Goal: Check status: Check status

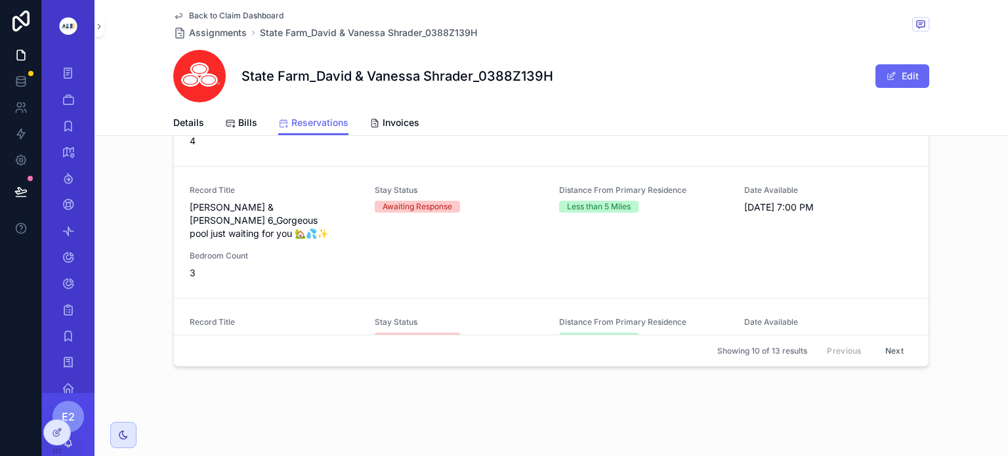
scroll to position [499, 0]
click at [237, 213] on span "[PERSON_NAME] & [PERSON_NAME] 6_Gorgeous pool just waiting for you 🏡💦✨" at bounding box center [274, 221] width 169 height 39
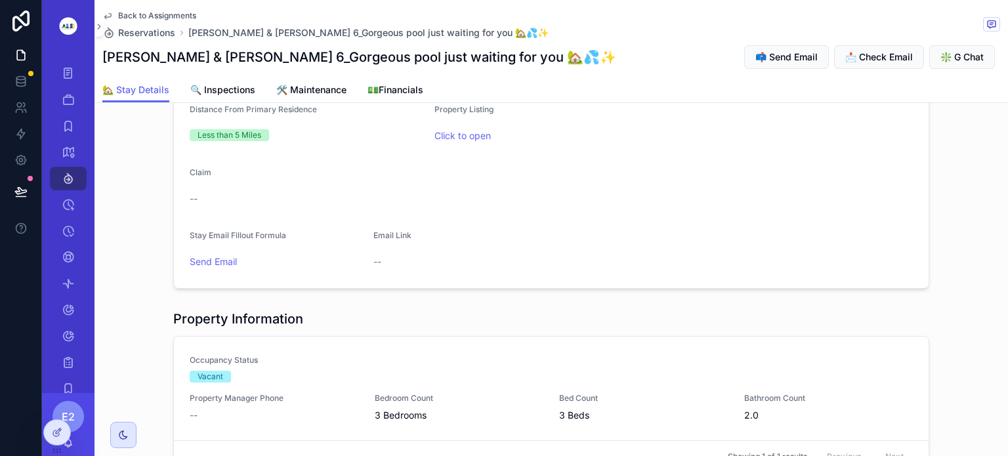
scroll to position [688, 0]
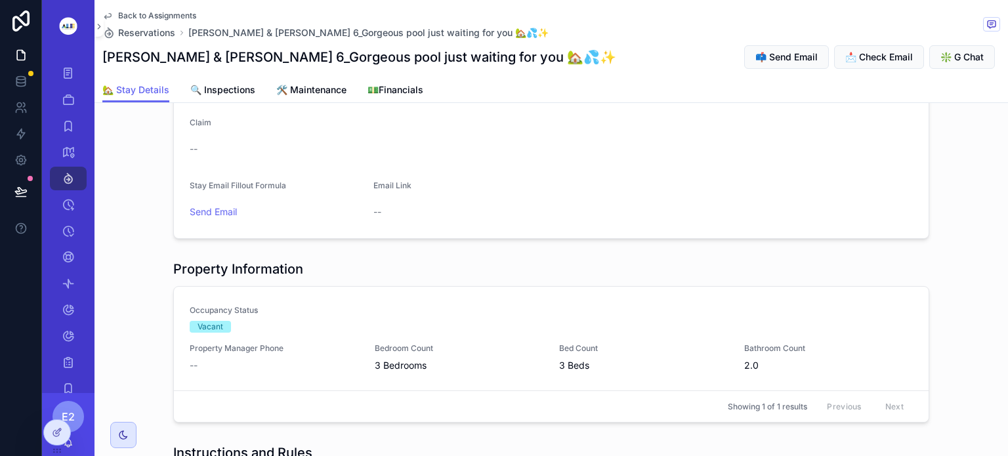
drag, startPoint x: 496, startPoint y: 228, endPoint x: 349, endPoint y: 217, distance: 147.4
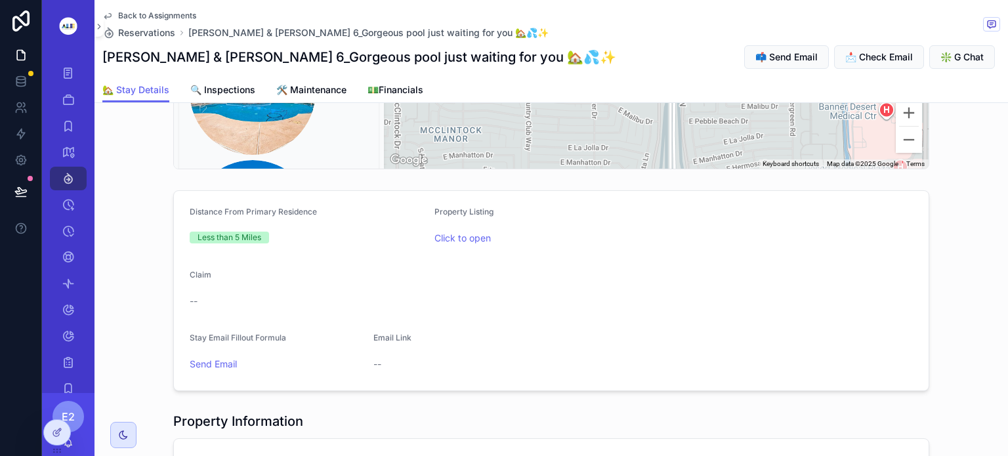
scroll to position [531, 0]
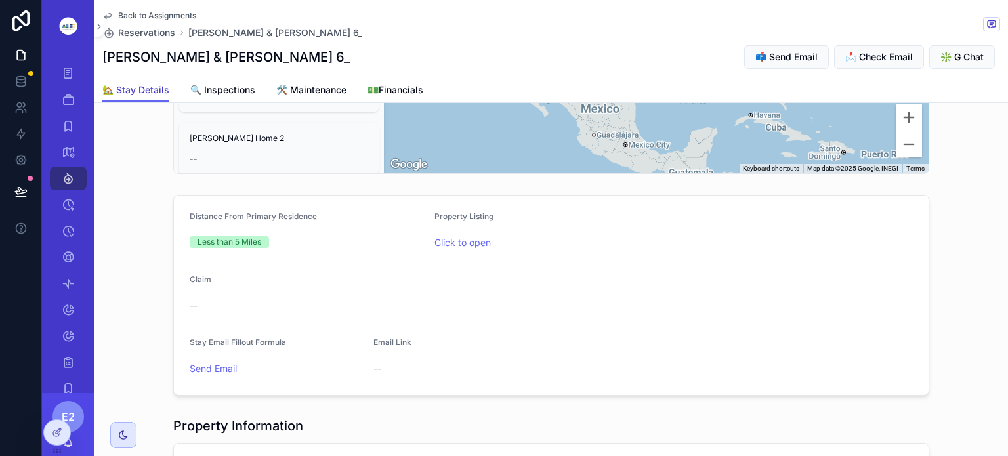
click at [133, 86] on span "🏡 Stay Details" at bounding box center [135, 89] width 67 height 13
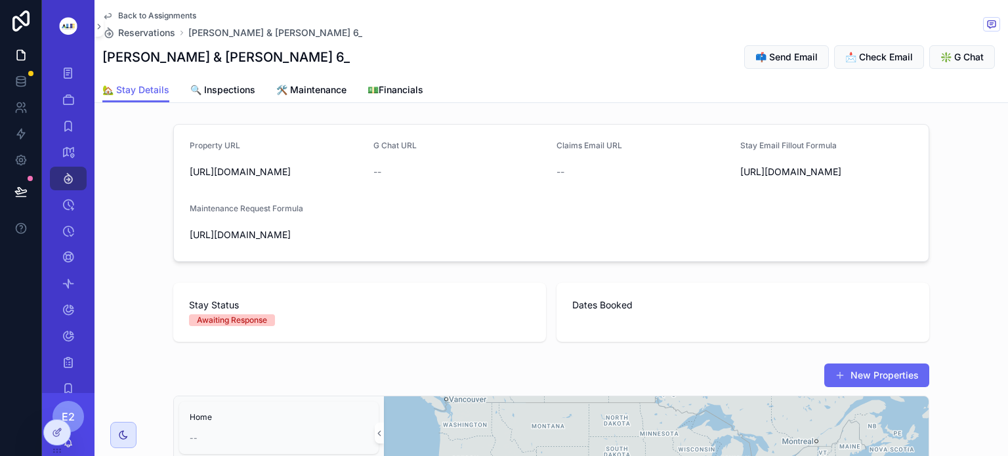
click at [108, 13] on icon "scrollable content" at bounding box center [107, 16] width 11 height 11
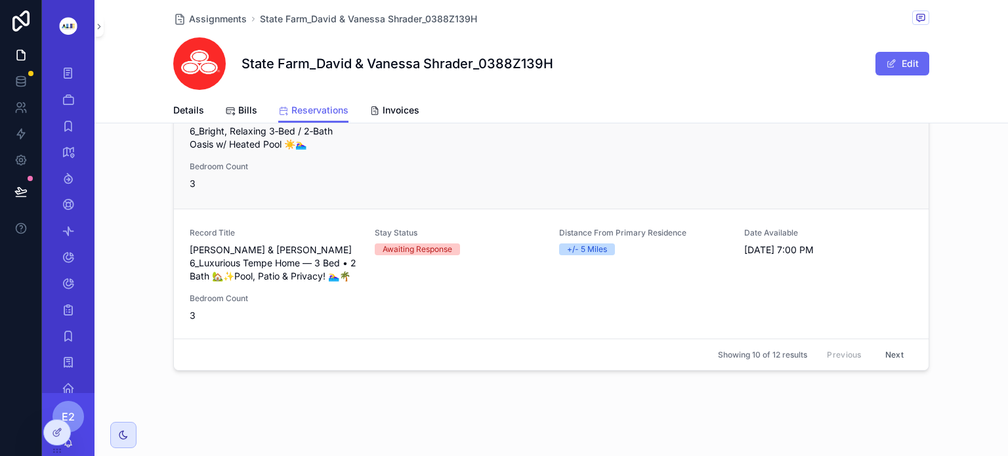
scroll to position [152, 0]
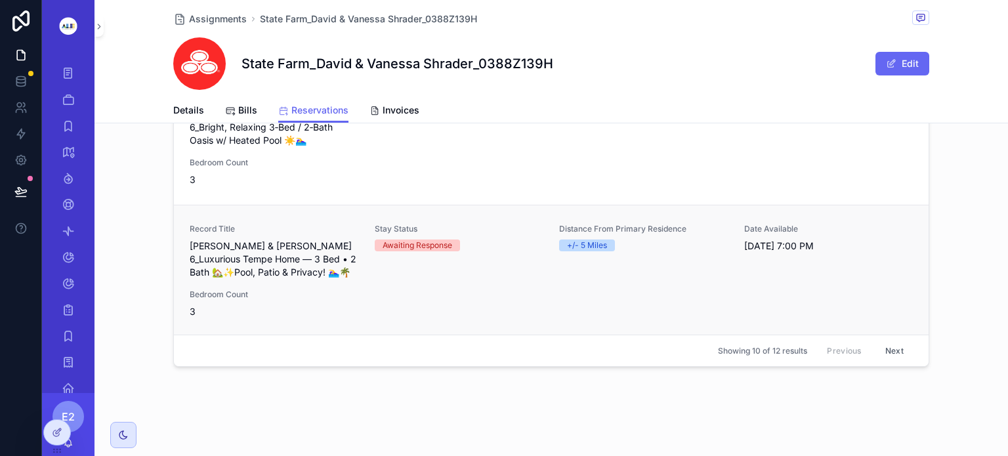
click at [223, 255] on span "David & Vanessa Shrader_Stay 6_Luxurious Tempe Home — 3 Bed • 2 Bath 🏡✨Pool, Pa…" at bounding box center [274, 259] width 169 height 39
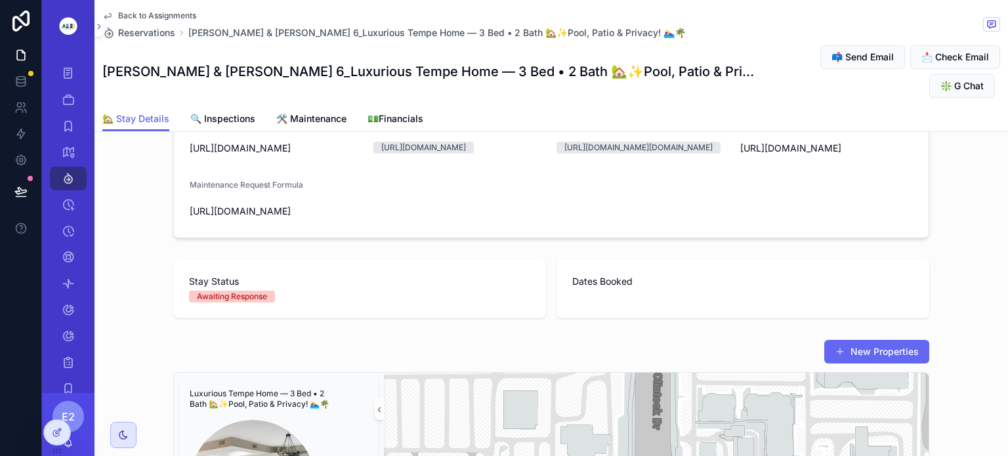
scroll to position [53, 0]
click at [217, 155] on span "https://www.furnishedfinder.com/property/492815_1" at bounding box center [276, 148] width 173 height 13
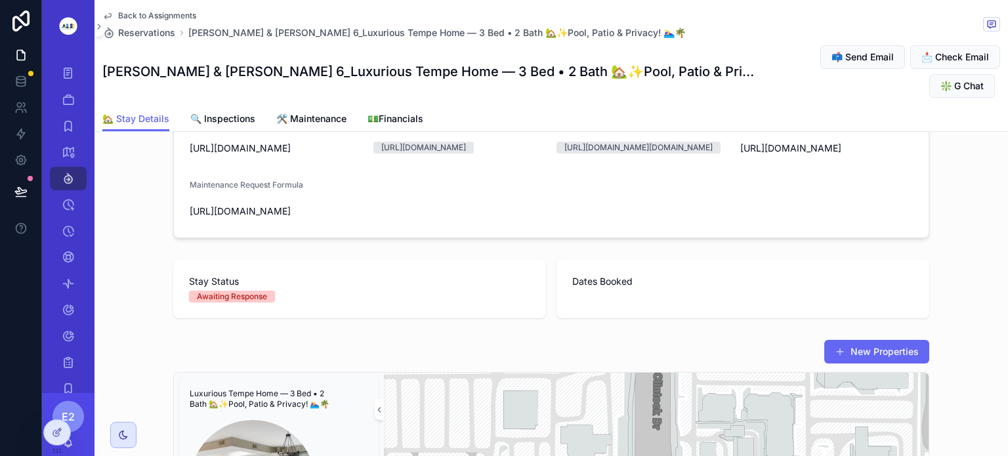
click at [215, 155] on span "https://www.furnishedfinder.com/property/492815_1" at bounding box center [276, 148] width 173 height 13
copy span "https://www.furnishedfinder.com/property/492815_1"
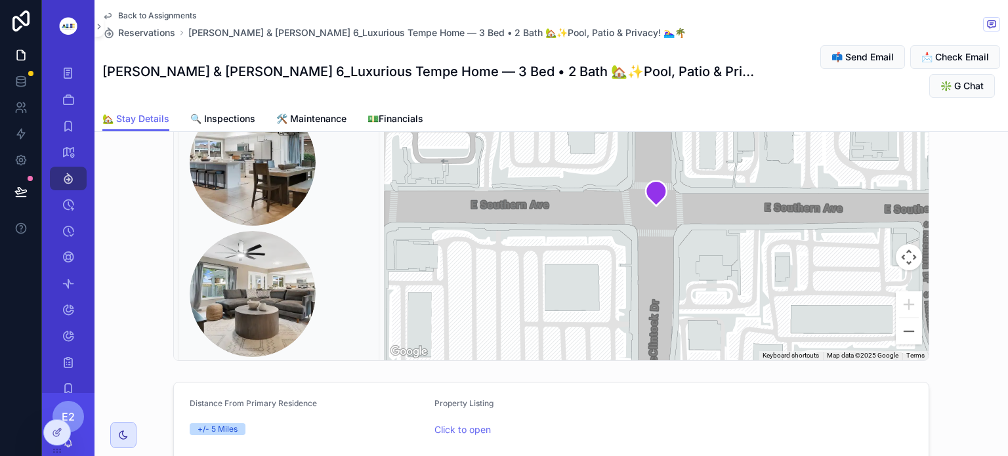
scroll to position [378, 0]
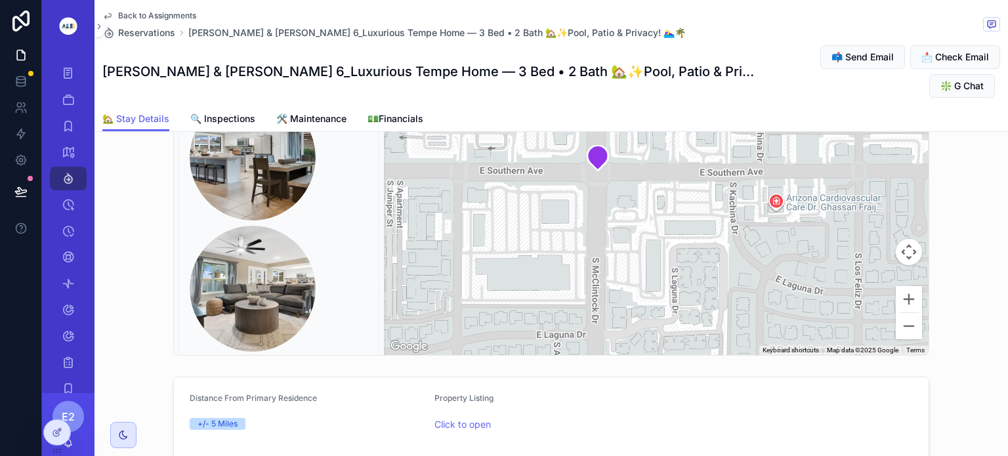
click at [128, 12] on span "Back to Assignments" at bounding box center [157, 16] width 78 height 11
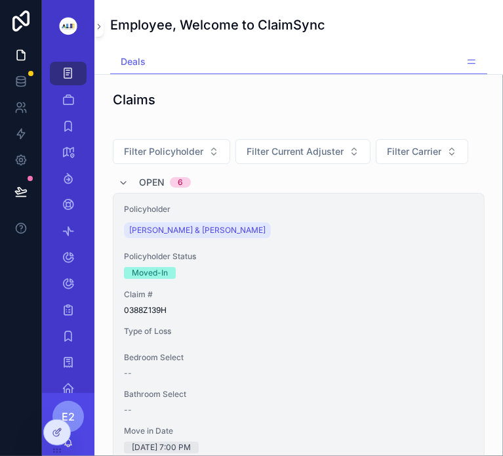
click at [270, 293] on span "Claim #" at bounding box center [299, 294] width 350 height 11
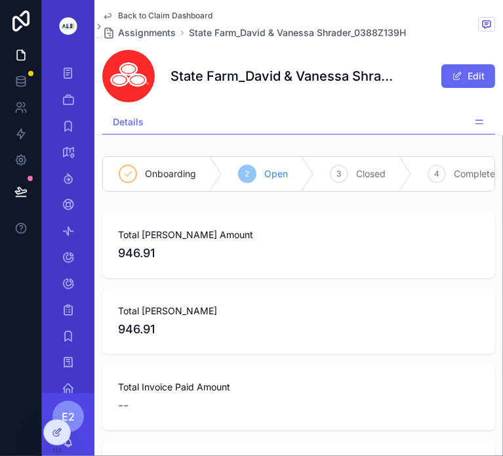
click at [0, 0] on span "Reservations" at bounding box center [0, 0] width 0 height 0
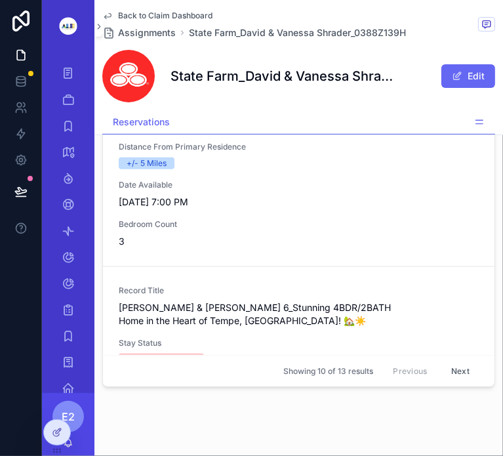
scroll to position [165, 0]
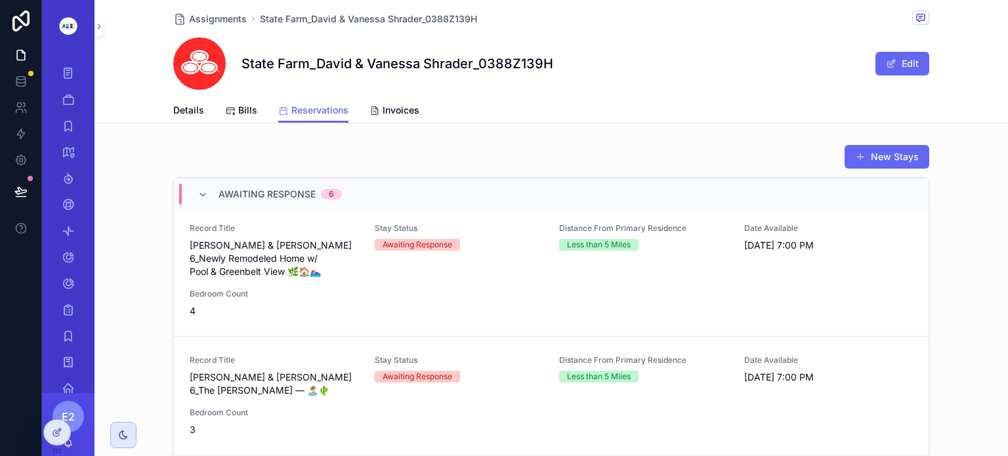
scroll to position [100, 0]
click at [274, 262] on span "David & Vanessa Shrader_Stay 6_Newly Remodeled Home w/ Pool & Greenbelt View 🌿🏠…" at bounding box center [274, 258] width 169 height 39
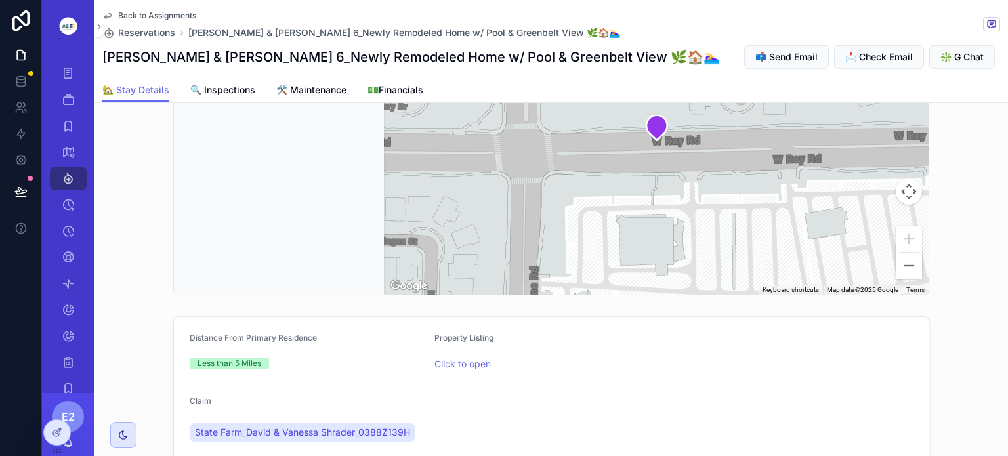
scroll to position [425, 0]
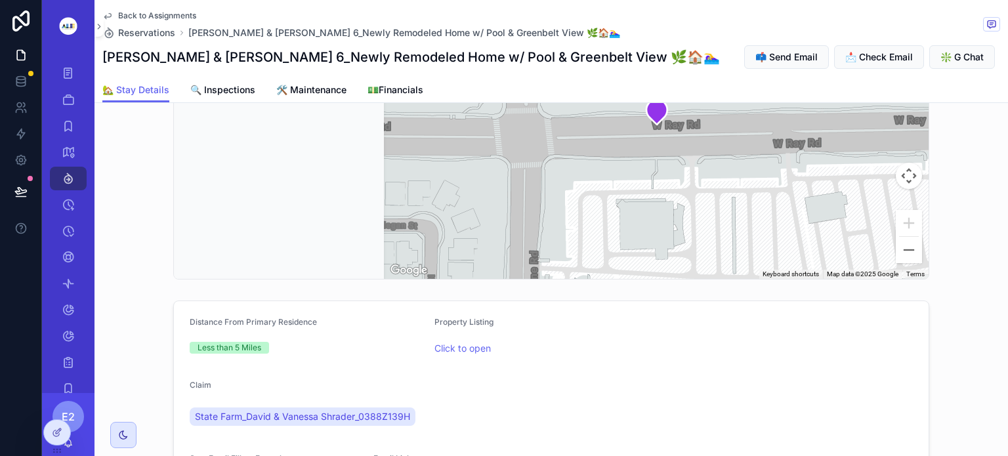
click at [320, 60] on div "Newly Remodeled Home w/ Pool & Greenbelt View 🌿🏠🏊‍♀️ -- --" at bounding box center [279, 18] width 200 height 84
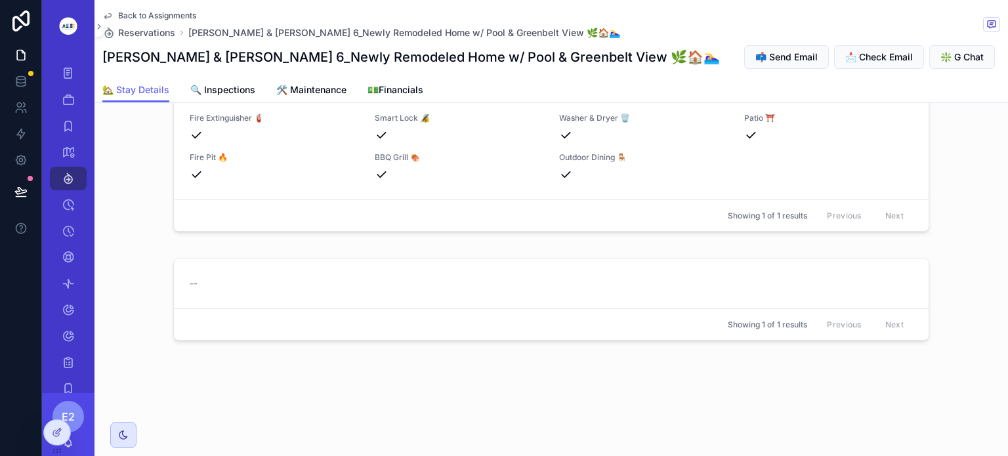
scroll to position [1583, 0]
click at [133, 12] on span "Back to Assignments" at bounding box center [157, 16] width 78 height 11
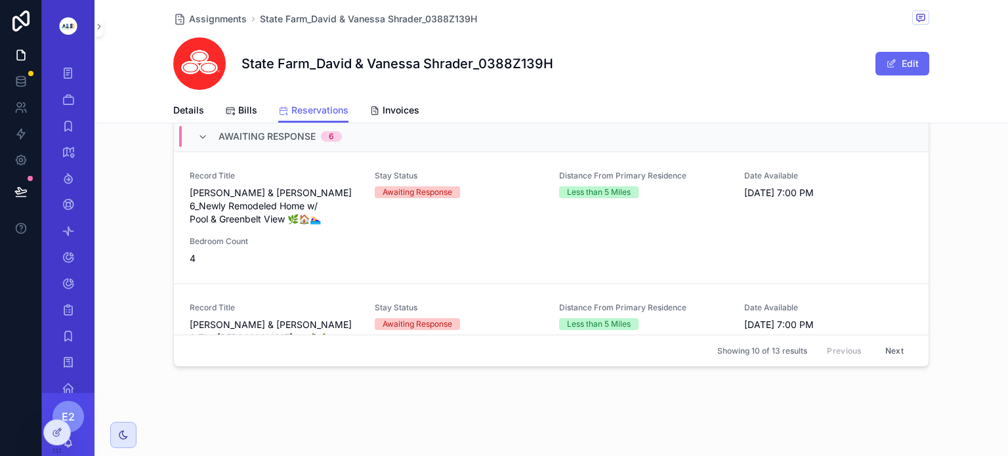
scroll to position [152, 0]
drag, startPoint x: 309, startPoint y: 212, endPoint x: 274, endPoint y: 210, distance: 34.8
click at [274, 210] on span "[PERSON_NAME] & [PERSON_NAME] 6_Newly Remodeled Home w/ Pool & Greenbelt View 🌿…" at bounding box center [274, 205] width 169 height 39
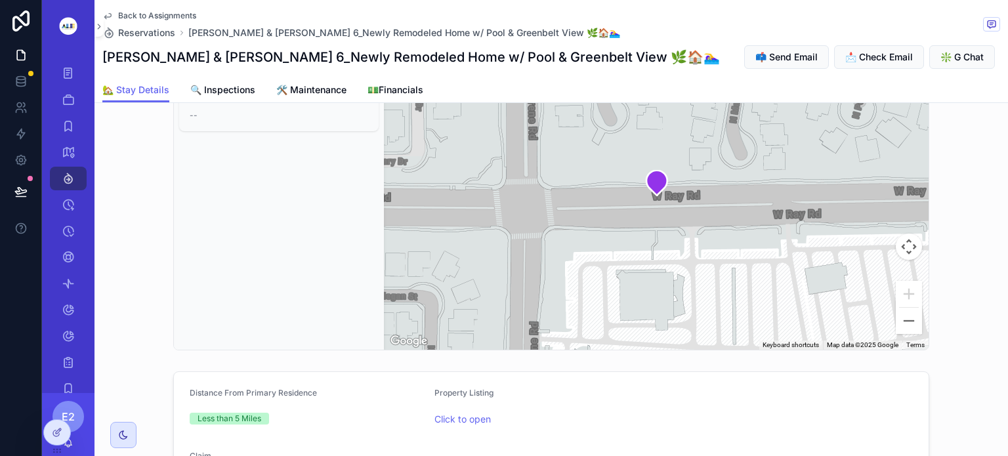
scroll to position [299, 0]
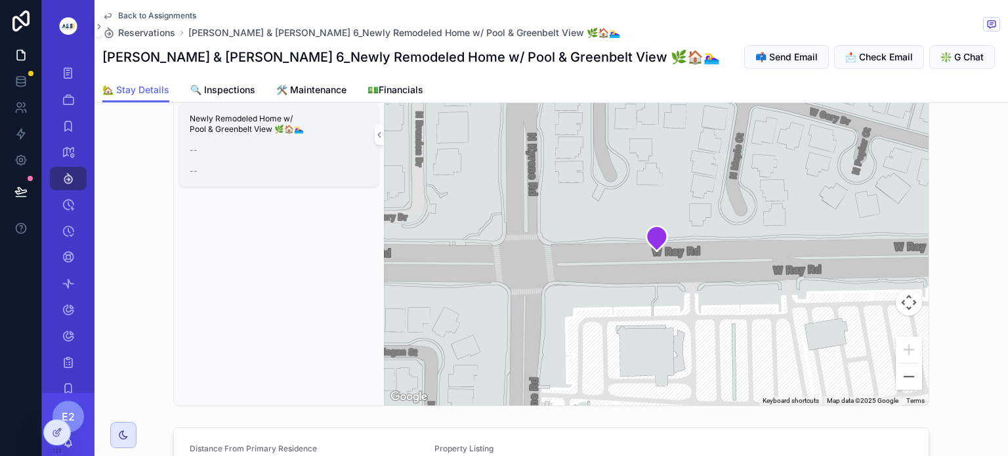
click at [239, 135] on span "Newly Remodeled Home w/ Pool & Greenbelt View 🌿🏠🏊‍♀️" at bounding box center [279, 124] width 179 height 21
click at [57, 401] on icon at bounding box center [55, 401] width 3 height 3
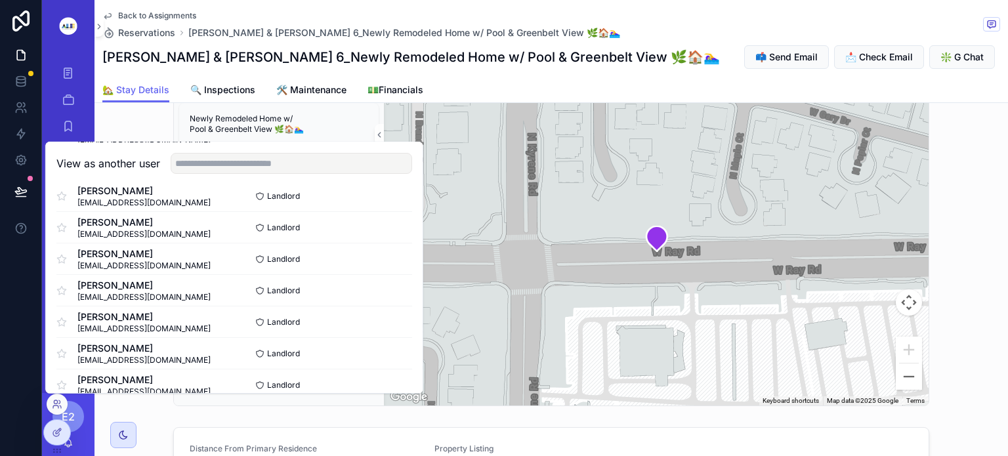
scroll to position [177, 0]
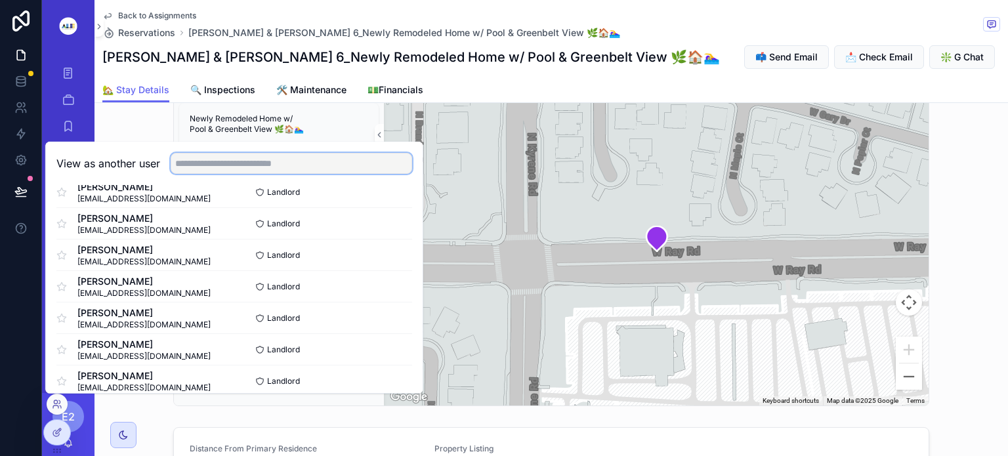
click at [215, 156] on input "text" at bounding box center [292, 163] width 242 height 21
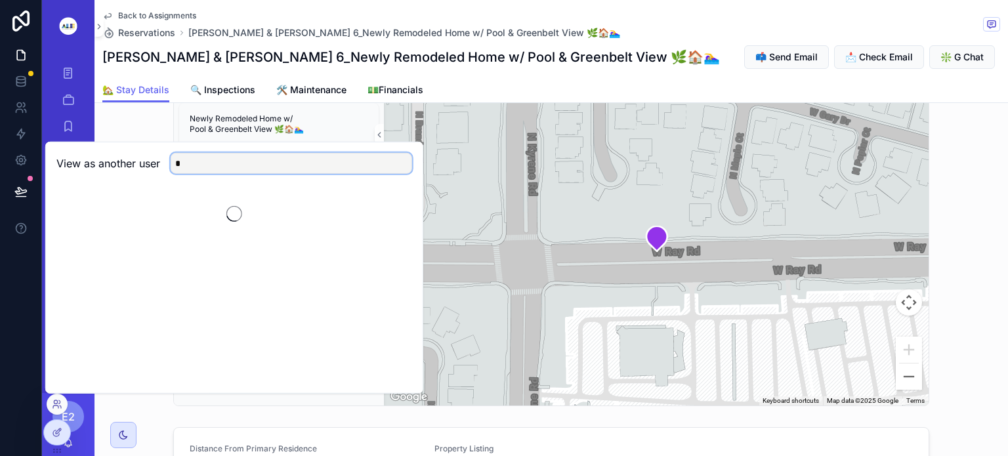
scroll to position [0, 0]
type input "***"
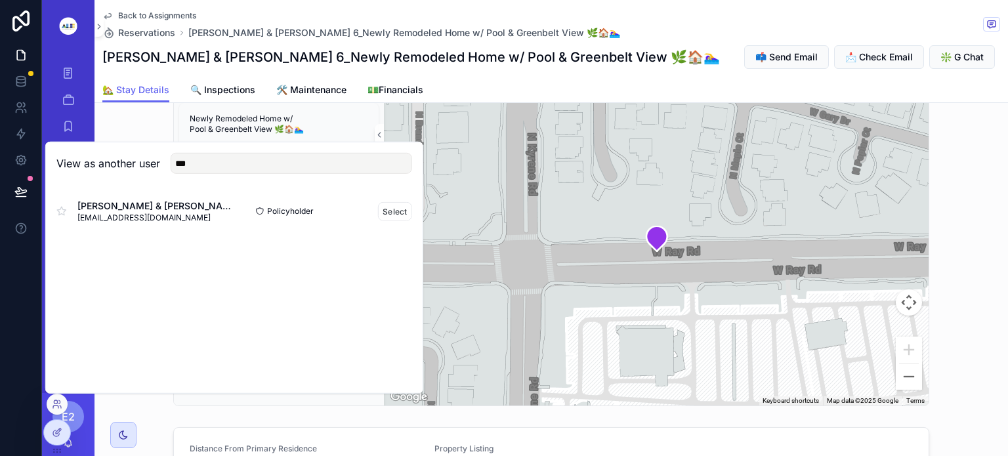
drag, startPoint x: 378, startPoint y: 210, endPoint x: 318, endPoint y: 207, distance: 60.4
click at [318, 207] on div "Policyholder Select" at bounding box center [323, 211] width 178 height 19
click at [395, 210] on button "Select" at bounding box center [395, 211] width 34 height 19
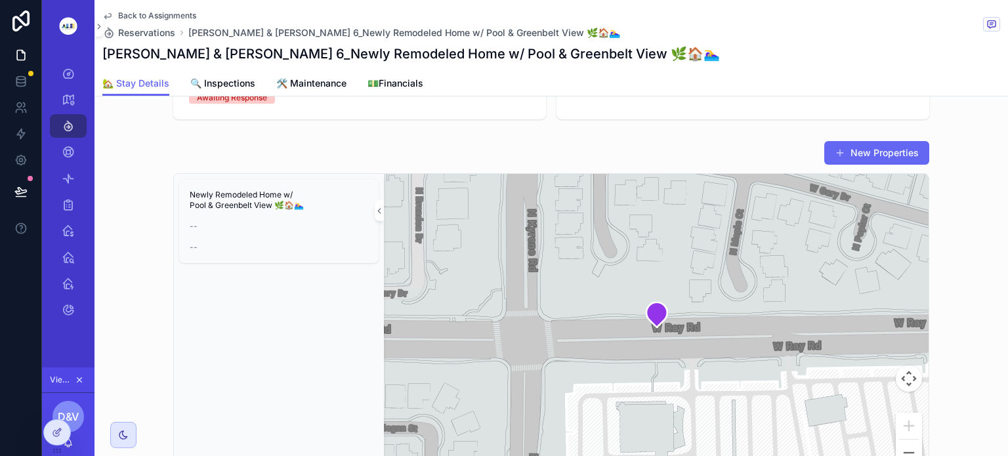
scroll to position [41, 0]
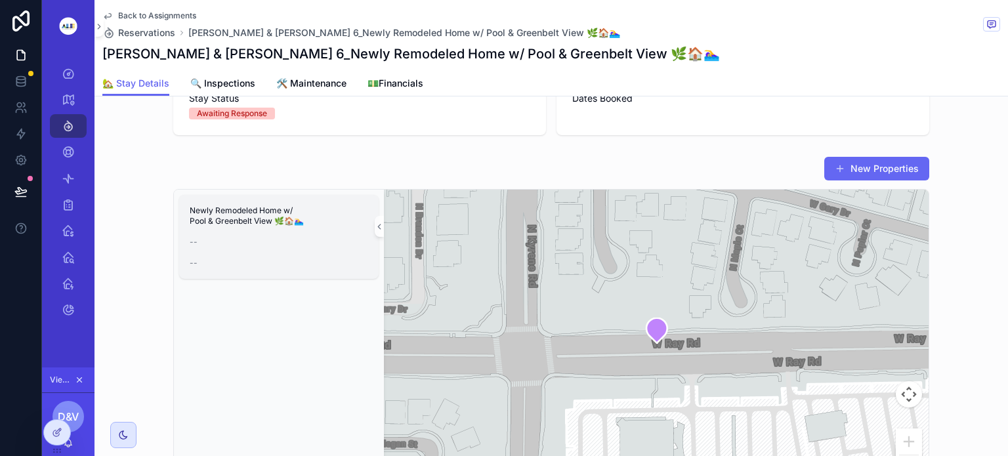
click at [246, 220] on span "Newly Remodeled Home w/ Pool & Greenbelt View 🌿🏠🏊‍♀️" at bounding box center [279, 215] width 179 height 21
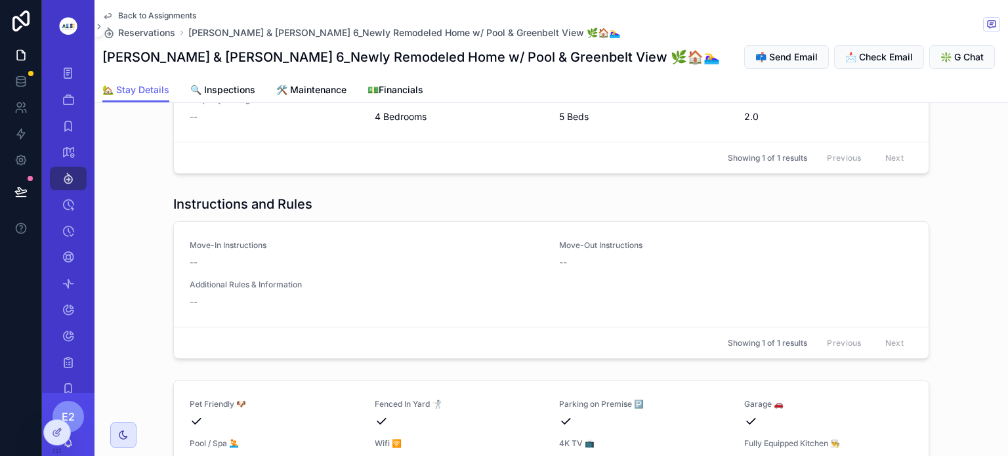
scroll to position [895, 0]
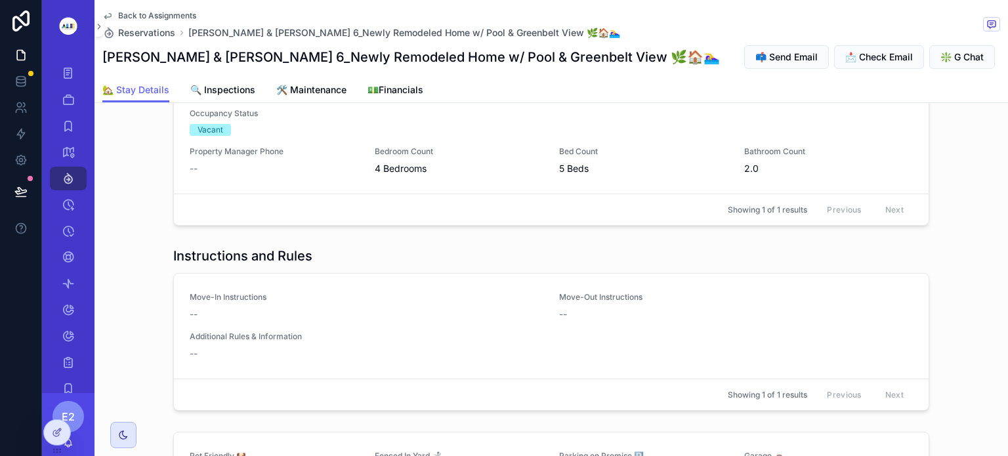
click at [160, 18] on span "Back to Assignments" at bounding box center [157, 16] width 78 height 11
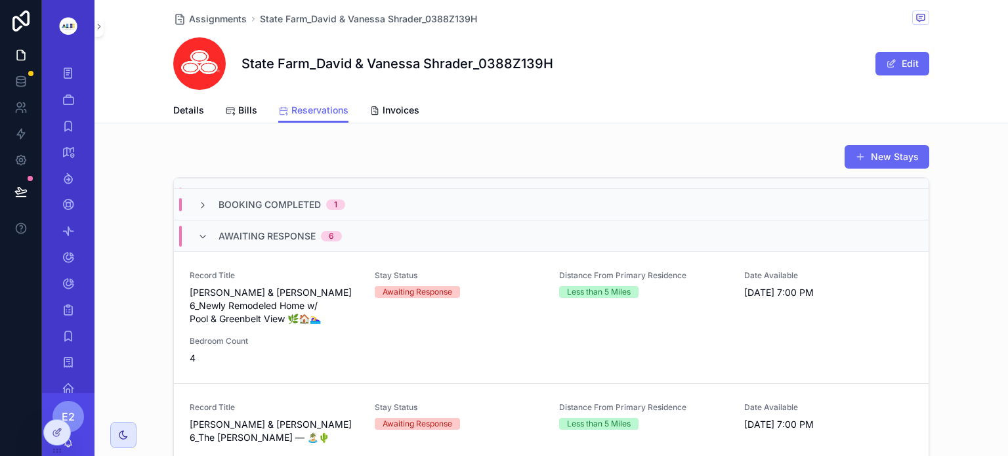
scroll to position [49, 0]
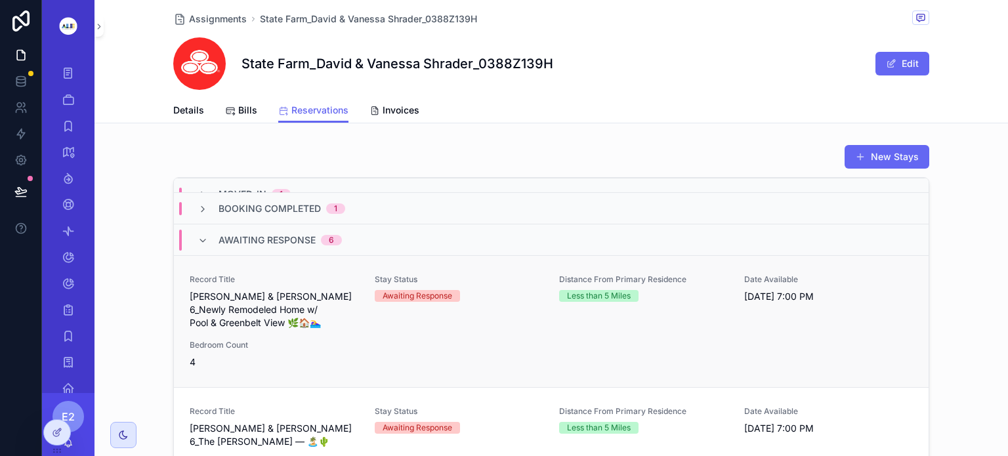
click at [279, 319] on span "David & Vanessa Shrader_Stay 6_Newly Remodeled Home w/ Pool & Greenbelt View 🌿🏠…" at bounding box center [274, 309] width 169 height 39
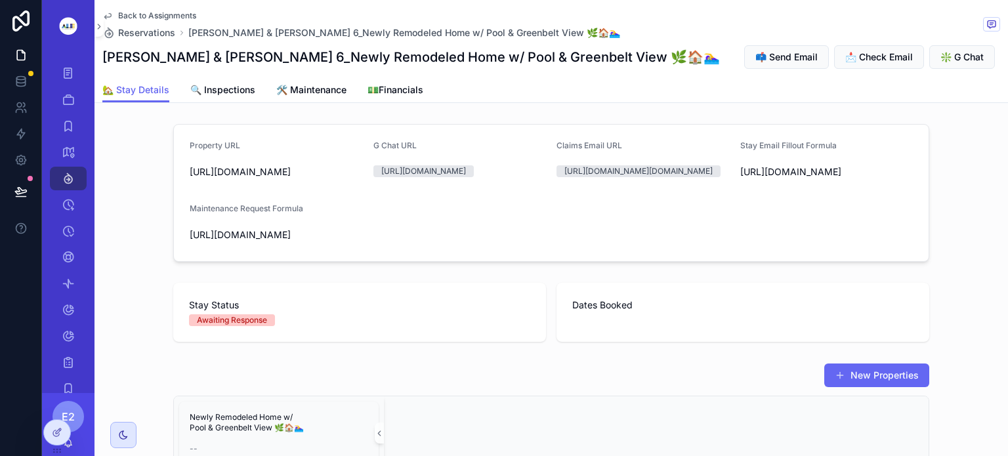
click at [151, 14] on span "Back to Assignments" at bounding box center [157, 16] width 78 height 11
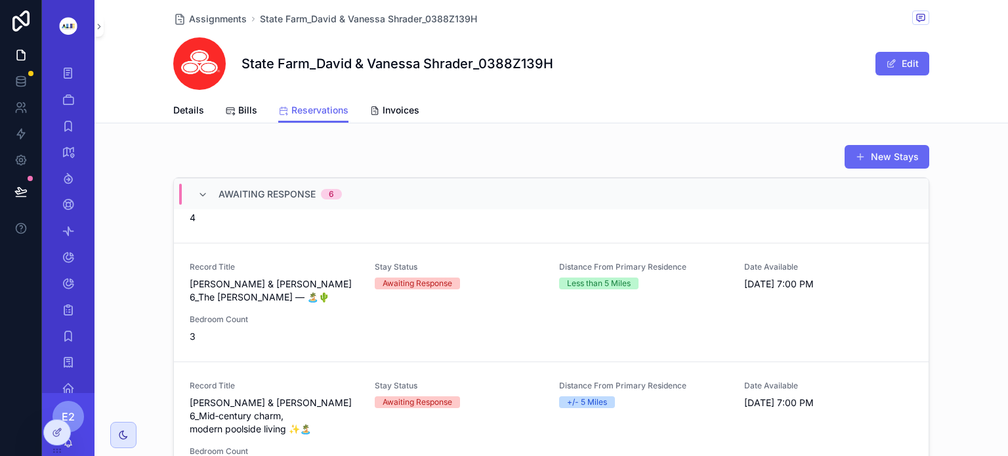
scroll to position [194, 0]
click at [238, 296] on span "David & Vanessa Shrader_Stay 6_The Chandler Oasis — 🏝️🌵" at bounding box center [274, 289] width 169 height 26
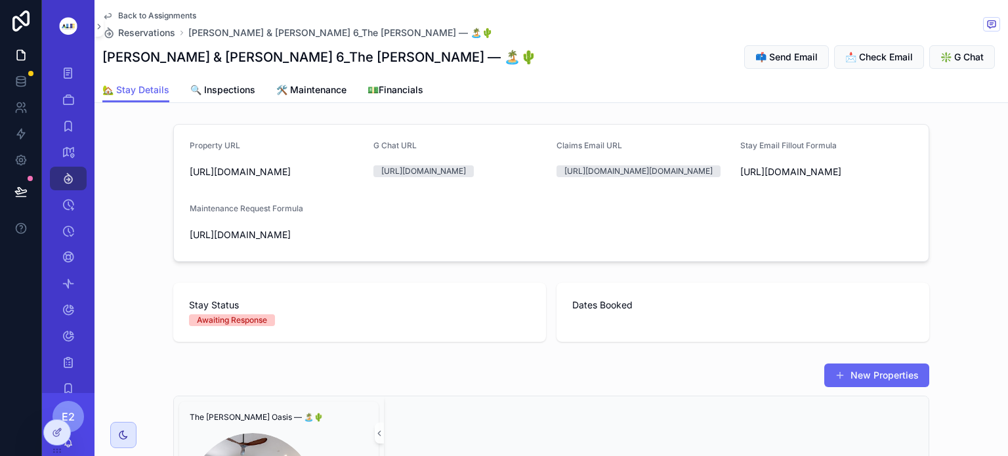
click at [137, 12] on span "Back to Assignments" at bounding box center [157, 16] width 78 height 11
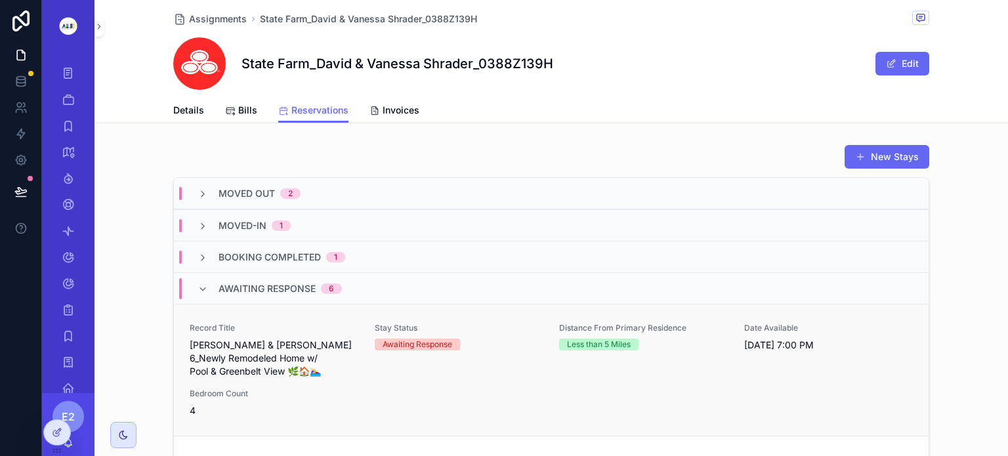
click at [254, 362] on span "[PERSON_NAME] & [PERSON_NAME] 6_Newly Remodeled Home w/ Pool & Greenbelt View 🌿…" at bounding box center [274, 358] width 169 height 39
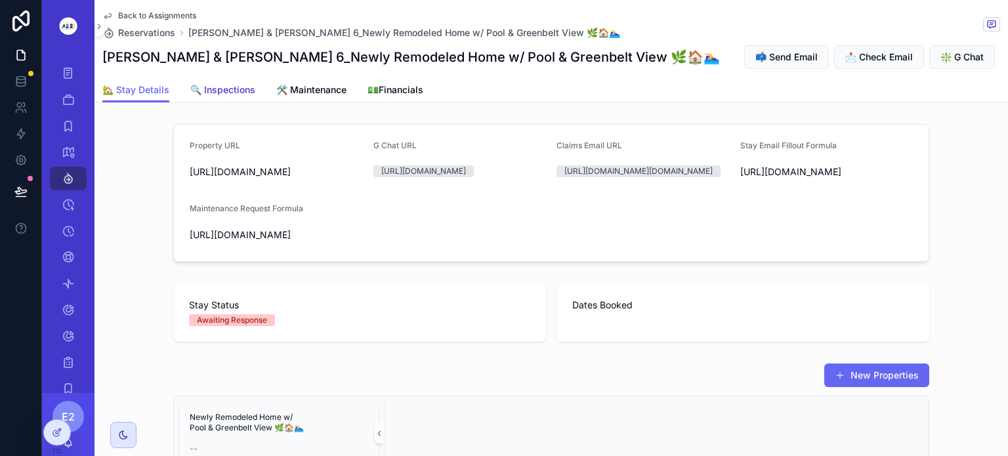
click at [242, 85] on span "🔍 Inspections" at bounding box center [222, 89] width 65 height 13
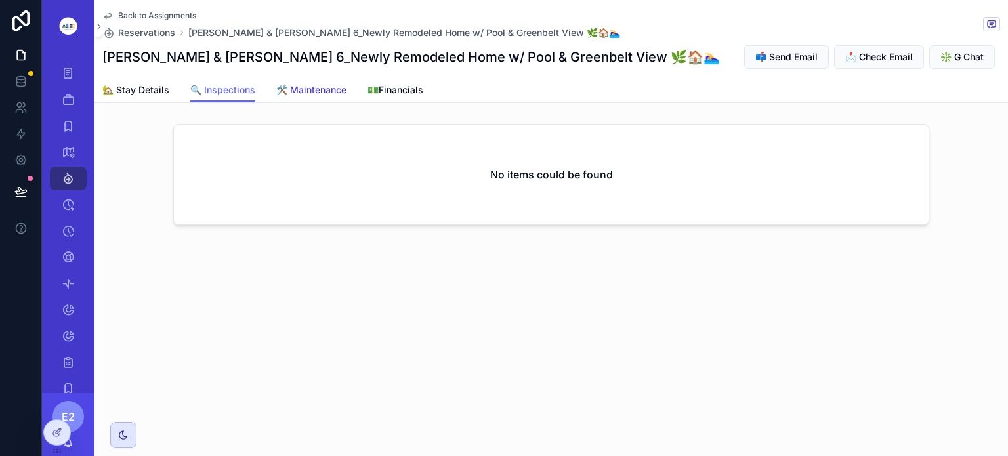
click at [309, 94] on span "🛠️ Maintenance" at bounding box center [311, 89] width 70 height 13
click at [402, 93] on span "💵Financials" at bounding box center [396, 89] width 56 height 13
click at [142, 92] on span "🏡 Stay Details" at bounding box center [135, 89] width 67 height 13
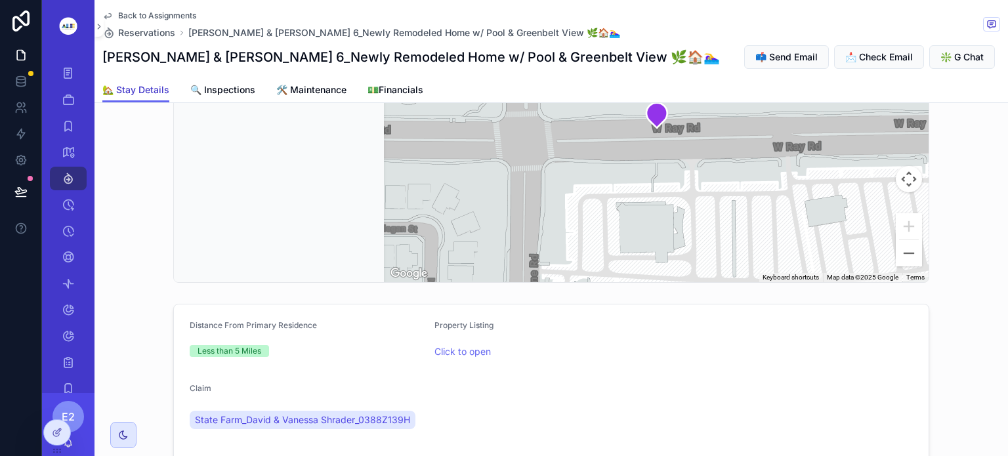
scroll to position [420, 0]
click at [240, 13] on span "Newly Remodeled Home w/ Pool & Greenbelt View 🌿🏠🏊‍♀️" at bounding box center [279, 2] width 179 height 21
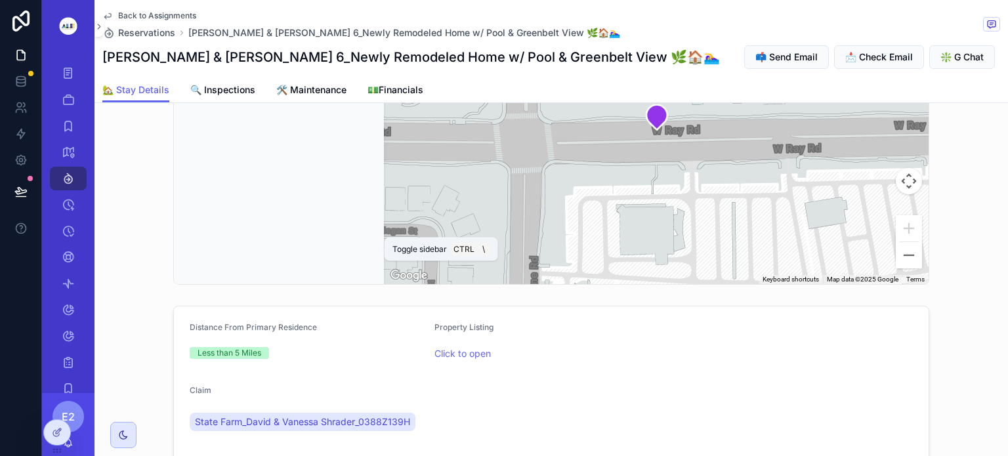
click at [375, 18] on icon "scrollable content" at bounding box center [379, 14] width 9 height 10
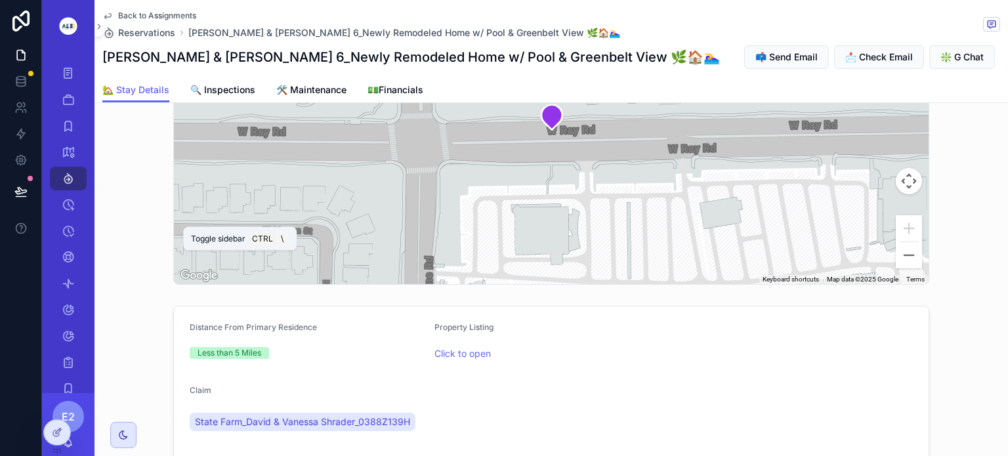
click at [175, 13] on button "scrollable content" at bounding box center [178, 2] width 9 height 21
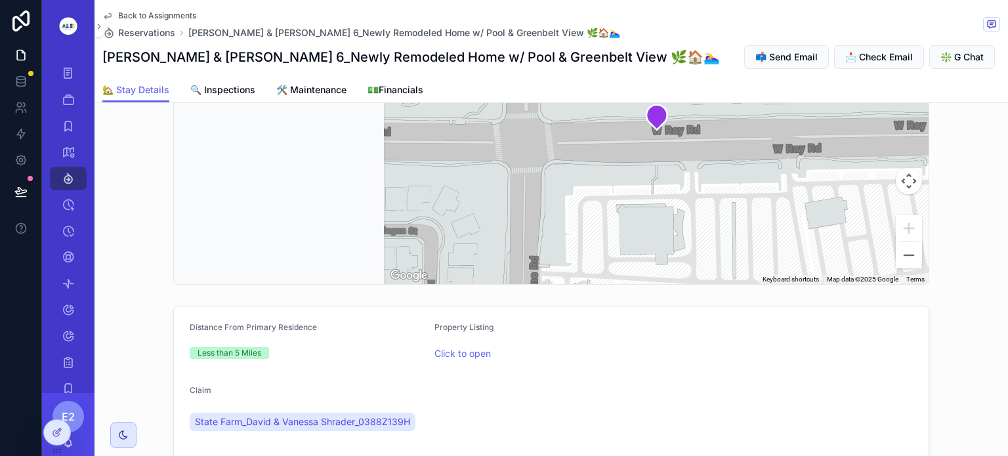
click at [109, 15] on icon "scrollable content" at bounding box center [107, 16] width 11 height 11
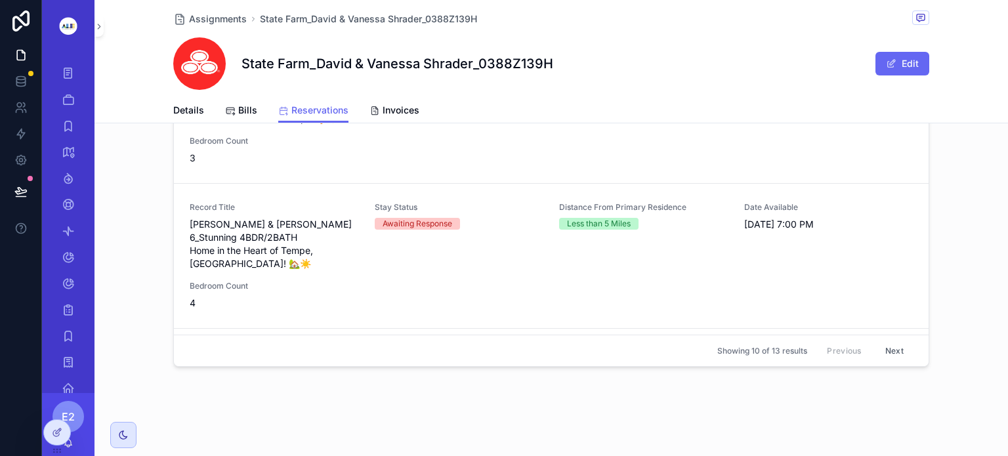
scroll to position [467, 0]
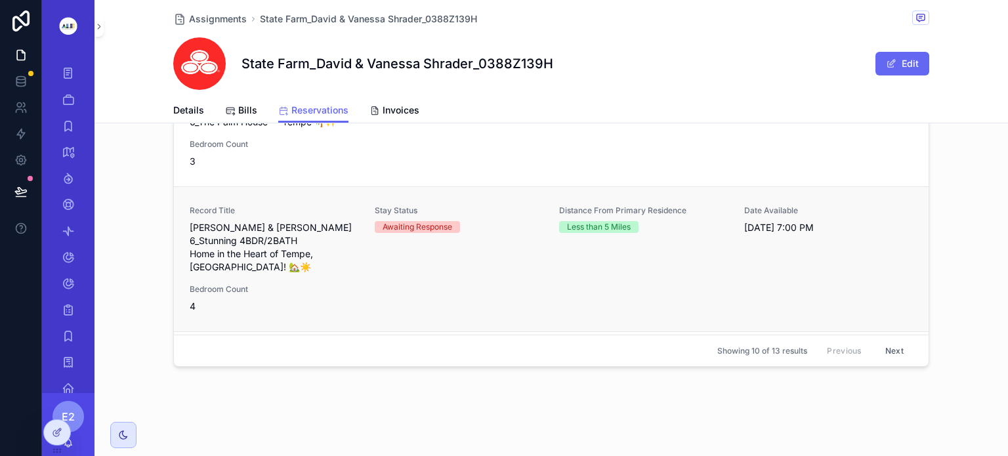
click at [219, 261] on div "Record Title David & Vanessa Shrader_Stay 6_Stunning 4BDR/2BATH Home in the Hea…" at bounding box center [551, 259] width 723 height 108
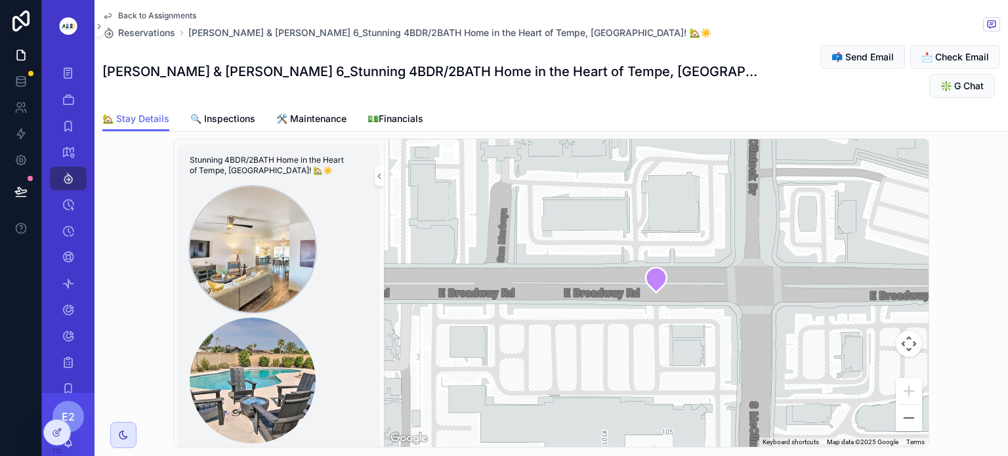
scroll to position [288, 0]
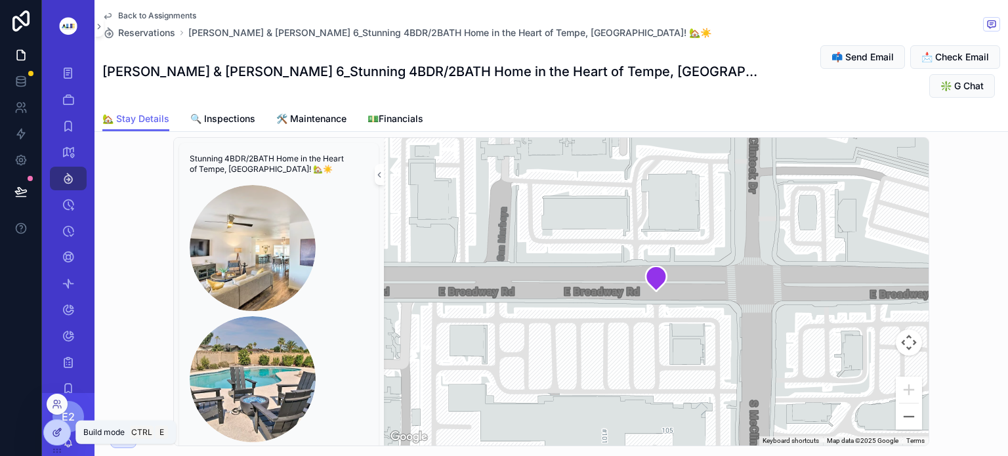
click at [62, 428] on icon at bounding box center [57, 432] width 11 height 11
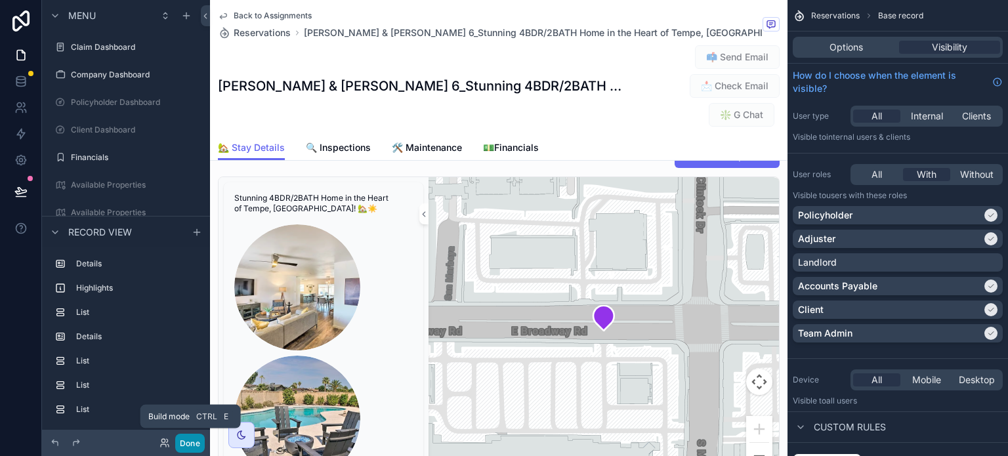
click at [189, 443] on button "Done" at bounding box center [190, 443] width 30 height 19
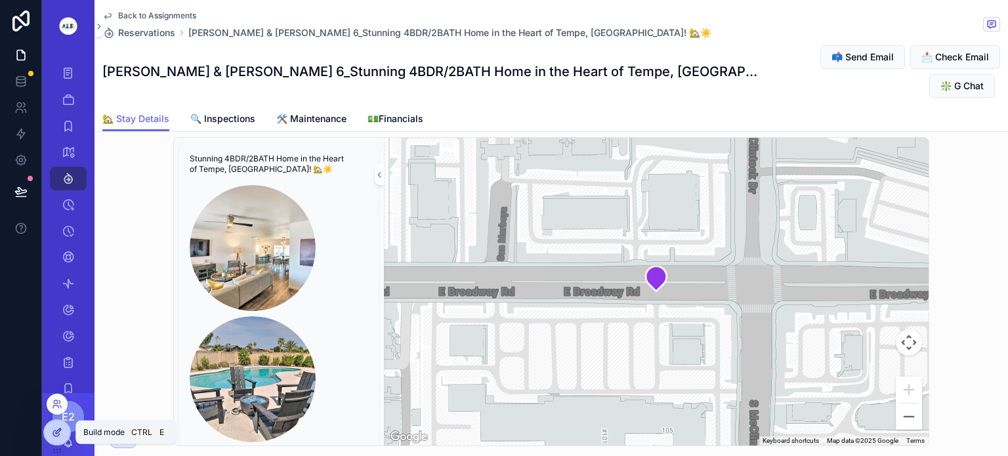
click at [57, 428] on icon at bounding box center [57, 432] width 11 height 11
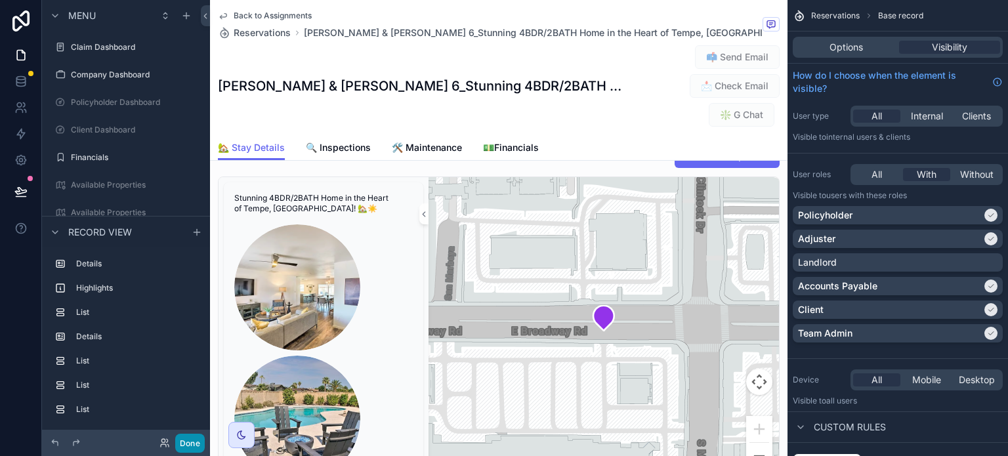
click at [189, 445] on button "Done" at bounding box center [190, 443] width 30 height 19
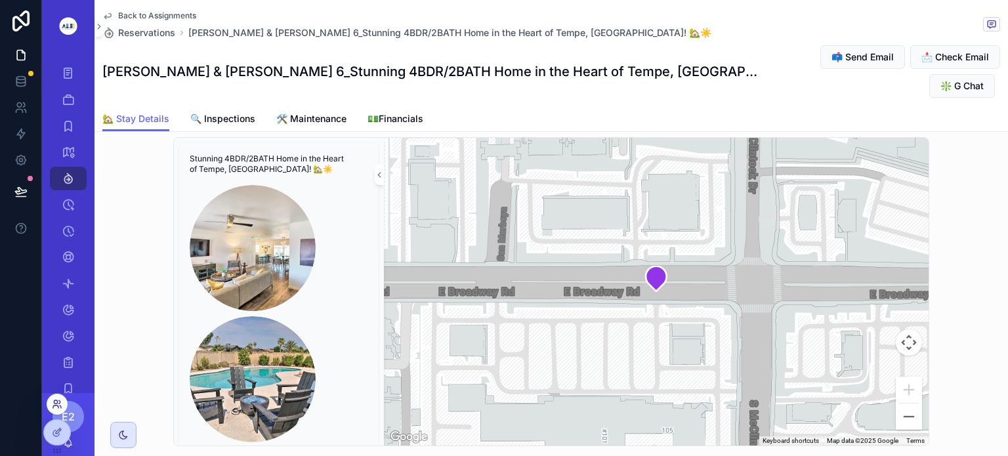
click at [54, 400] on icon at bounding box center [55, 401] width 3 height 3
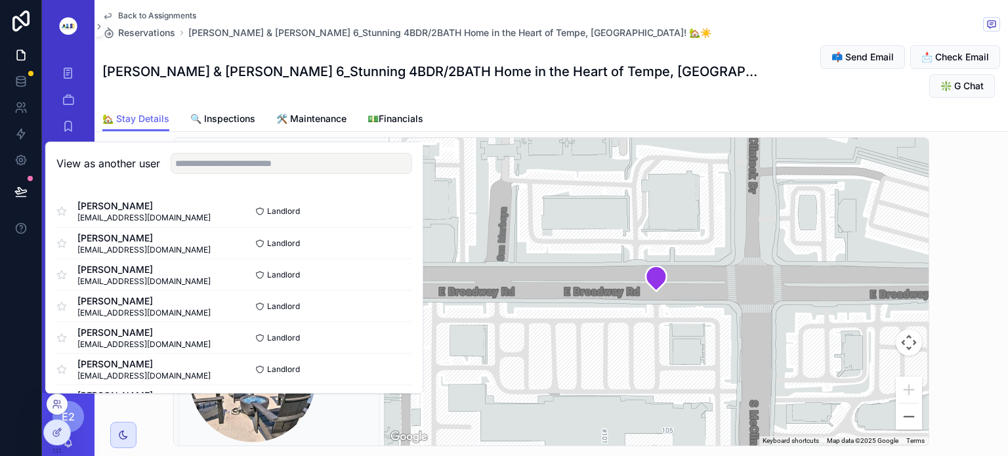
scroll to position [34, 0]
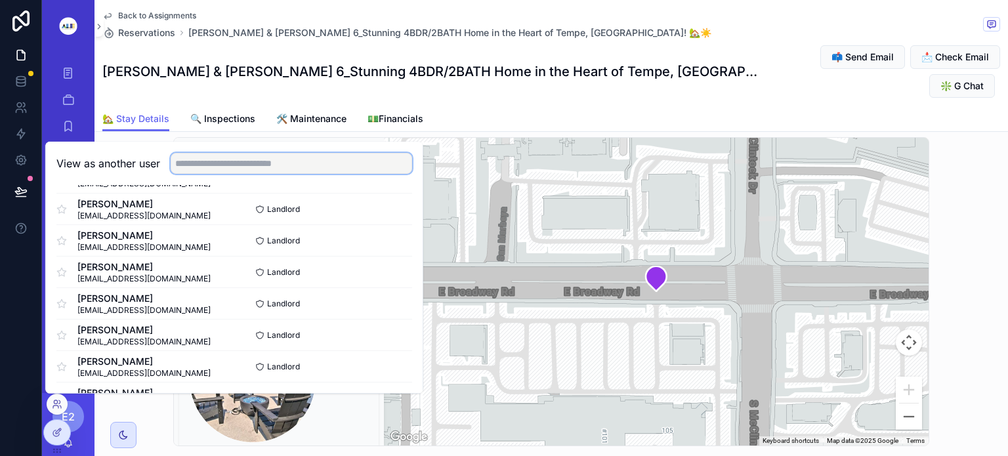
click at [201, 163] on input "text" at bounding box center [292, 163] width 242 height 21
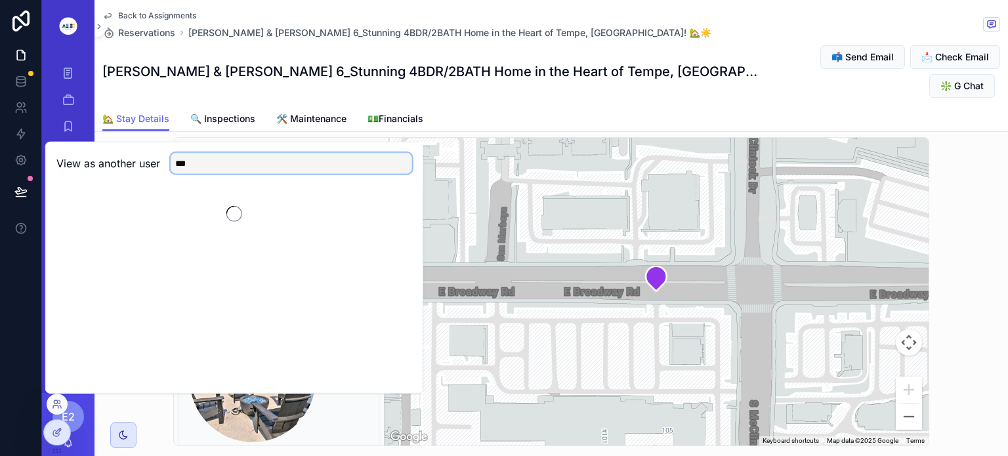
scroll to position [0, 0]
type input "***"
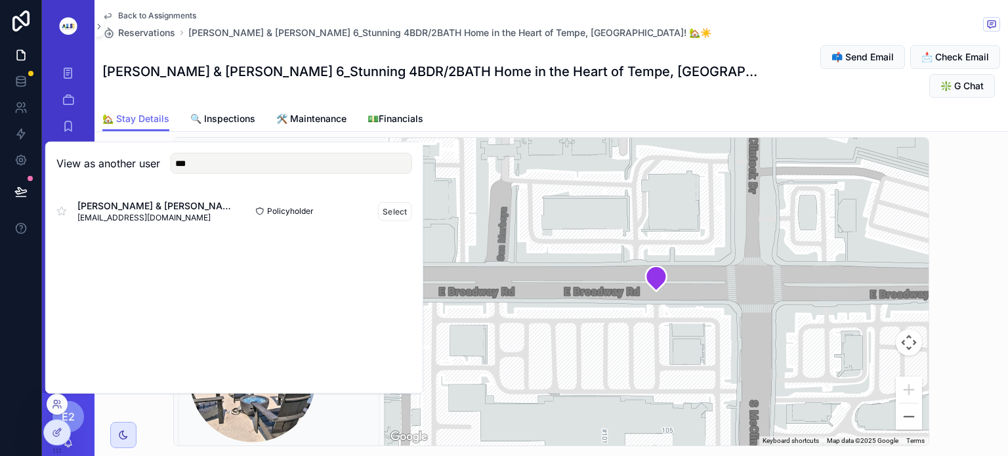
click at [152, 210] on span "David & Vanessa Shrader" at bounding box center [155, 206] width 157 height 13
click at [385, 215] on button "Select" at bounding box center [395, 211] width 34 height 19
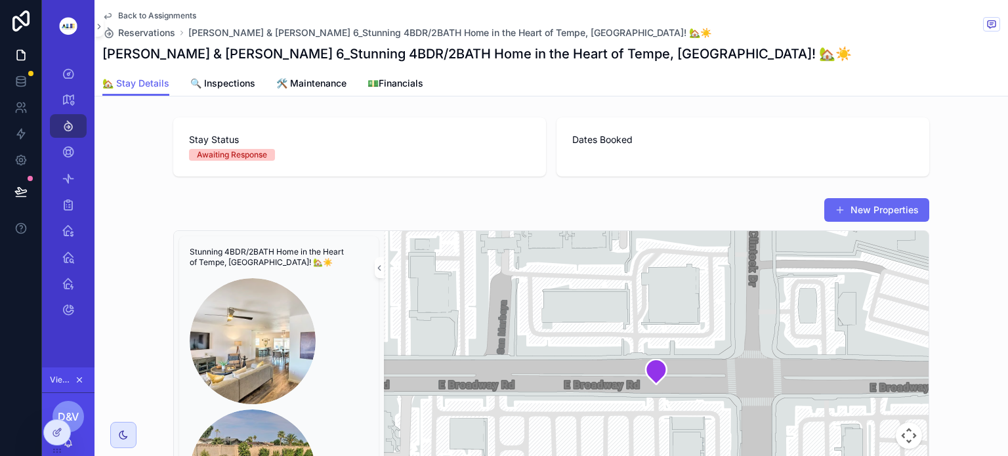
click at [144, 14] on span "Back to Assignments" at bounding box center [157, 16] width 78 height 11
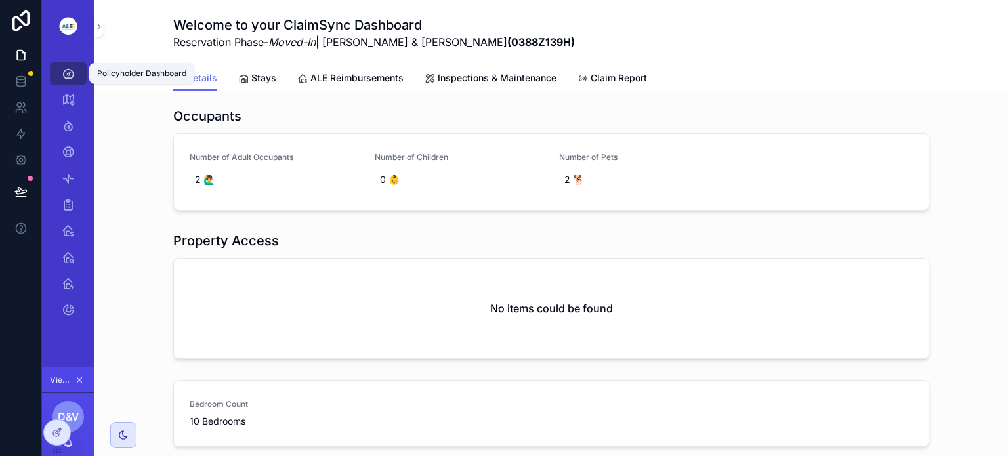
click at [72, 77] on icon "scrollable content" at bounding box center [68, 73] width 13 height 13
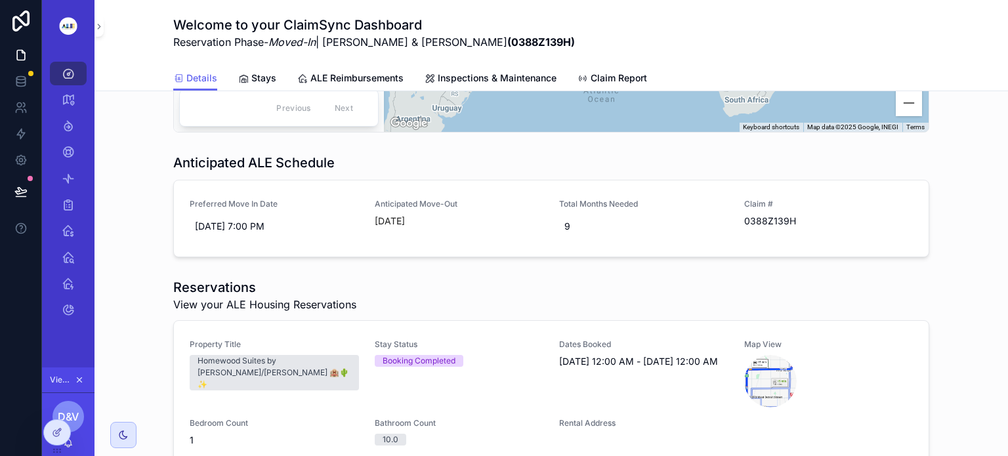
scroll to position [683, 0]
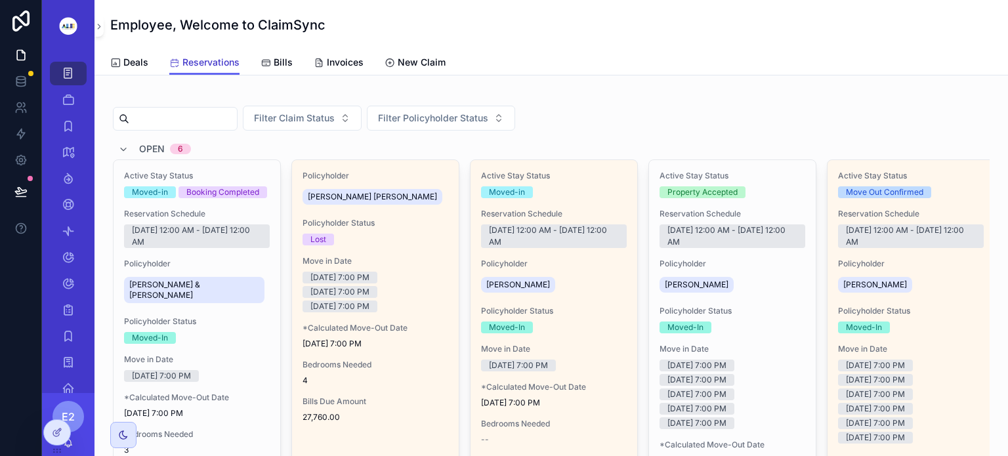
click at [196, 68] on span "Reservations" at bounding box center [210, 62] width 57 height 13
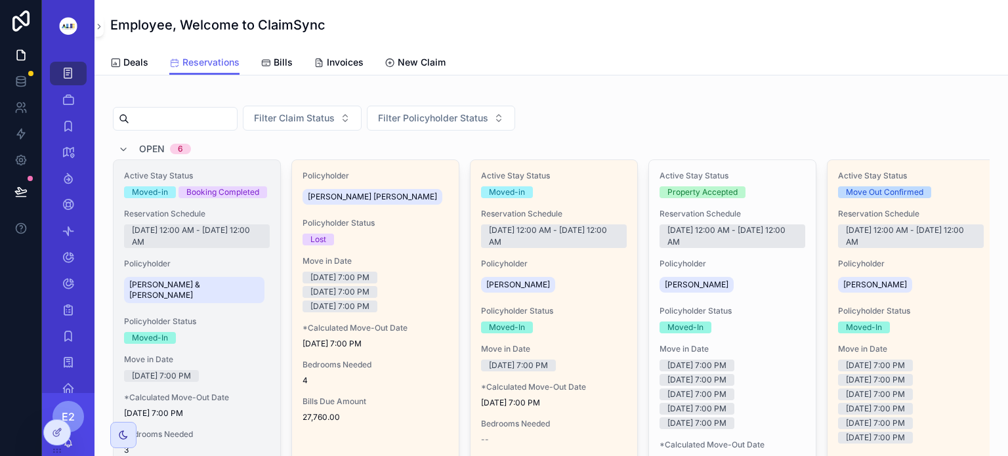
click at [215, 293] on div "David & Vanessa Shrader" at bounding box center [197, 290] width 146 height 32
click at [226, 181] on div "Active Stay Status Moved-in Booking Completed" at bounding box center [197, 185] width 146 height 28
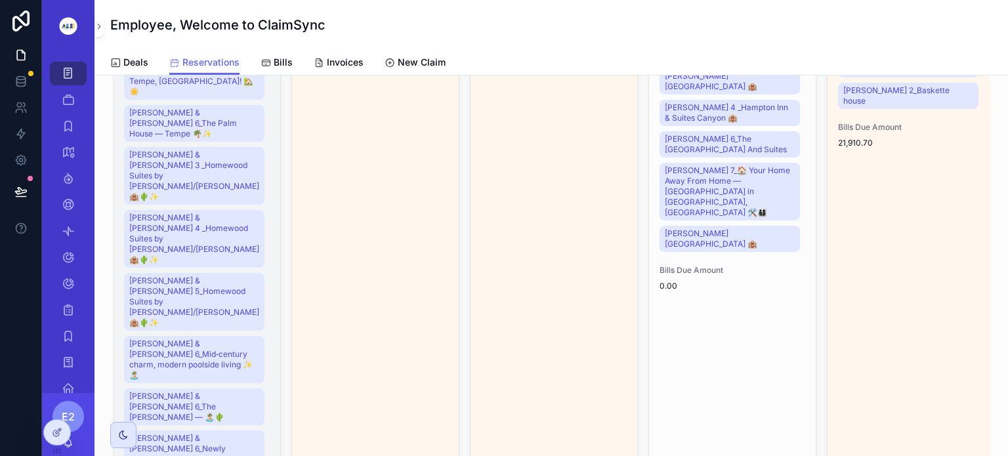
scroll to position [727, 0]
click at [182, 432] on span "[PERSON_NAME] & [PERSON_NAME] 6_Newly Remodeled Home w/ Pool & Greenbelt View 🌿…" at bounding box center [194, 453] width 130 height 42
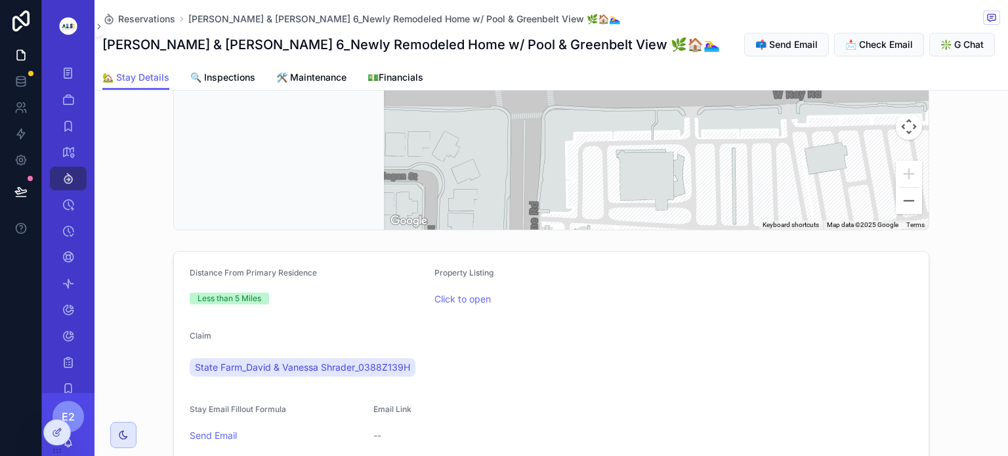
scroll to position [463, 0]
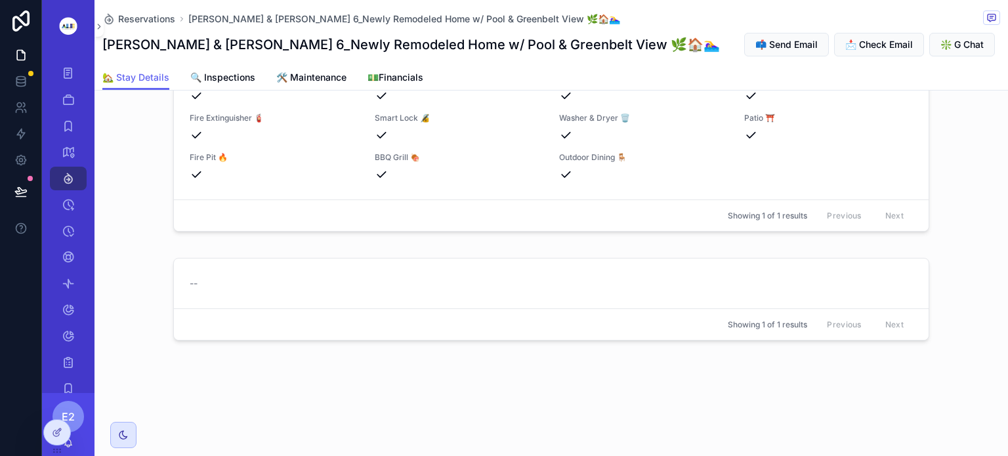
scroll to position [1571, 0]
click at [609, 289] on div "--" at bounding box center [551, 283] width 723 height 13
click at [190, 287] on span "--" at bounding box center [194, 283] width 8 height 13
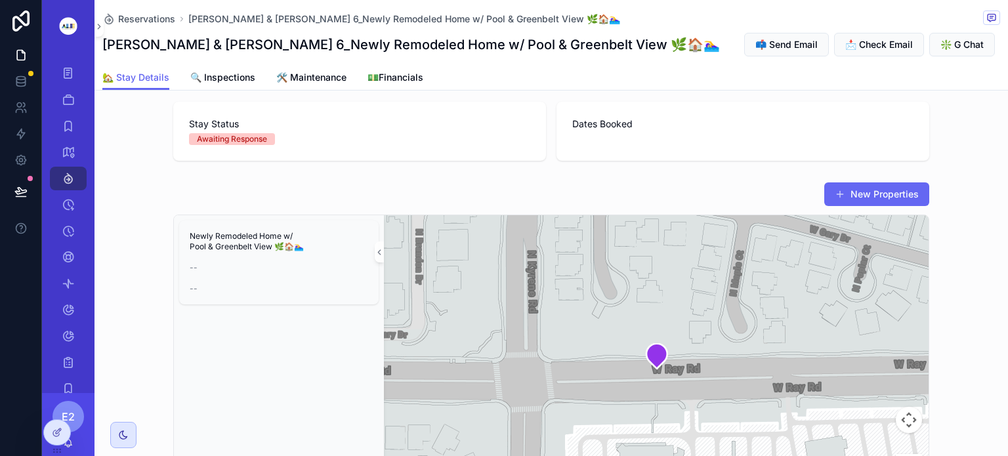
scroll to position [164, 0]
